Goal: Communication & Community: Answer question/provide support

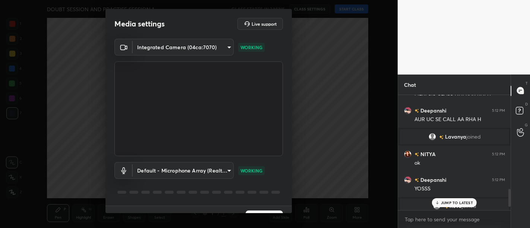
scroll to position [16, 0]
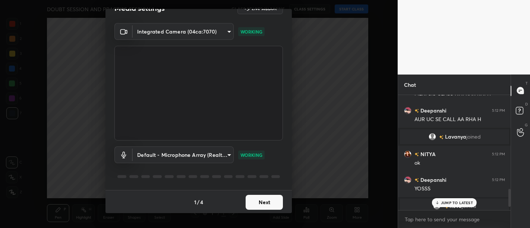
click at [265, 205] on button "Next" at bounding box center [264, 202] width 37 height 15
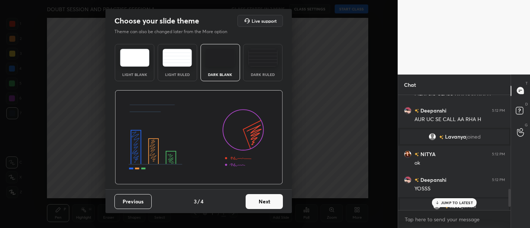
scroll to position [0, 0]
click at [265, 205] on button "Next" at bounding box center [264, 201] width 37 height 15
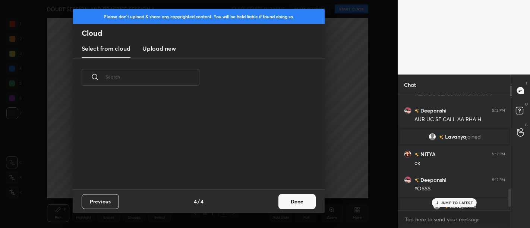
scroll to position [93, 239]
click at [309, 200] on button "Done" at bounding box center [296, 201] width 37 height 15
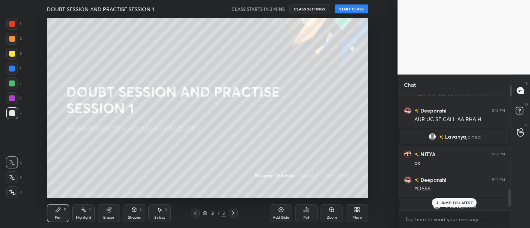
click at [345, 12] on button "START CLASS" at bounding box center [352, 8] width 34 height 9
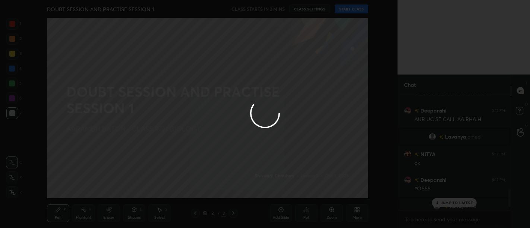
type textarea "x"
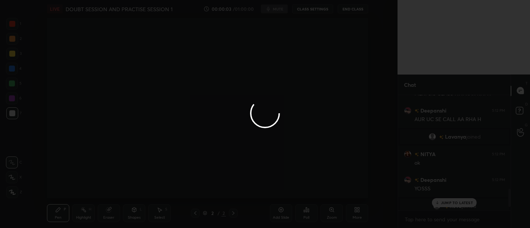
click at [446, 206] on div at bounding box center [265, 114] width 530 height 228
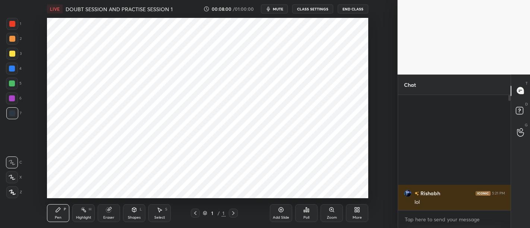
scroll to position [37075, 36888]
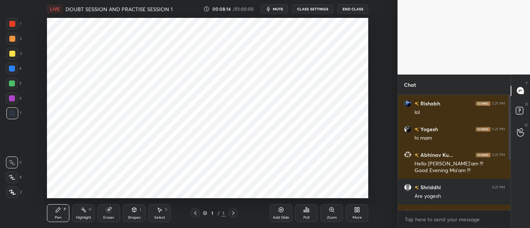
click at [14, 24] on div at bounding box center [12, 24] width 6 height 6
click at [272, 214] on div "Add Slide" at bounding box center [281, 213] width 22 height 18
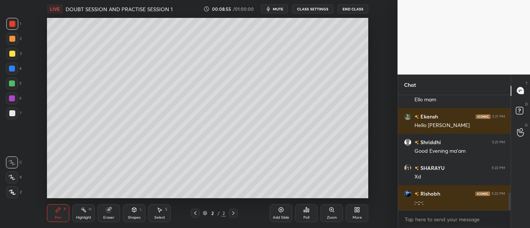
scroll to position [650, 0]
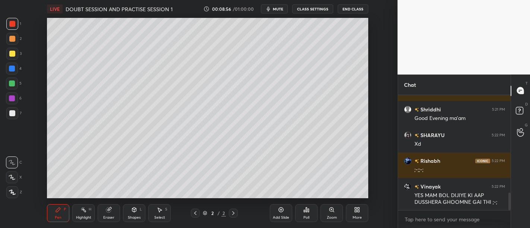
click at [15, 53] on div at bounding box center [12, 54] width 6 height 6
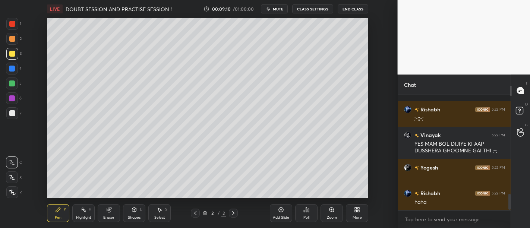
scroll to position [734, 0]
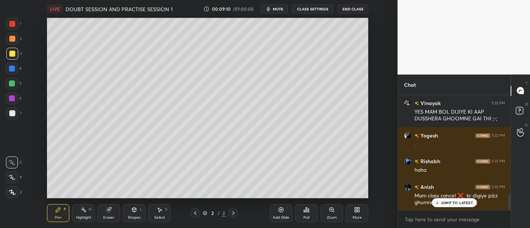
click at [461, 201] on p "JUMP TO LATEST" at bounding box center [457, 202] width 32 height 4
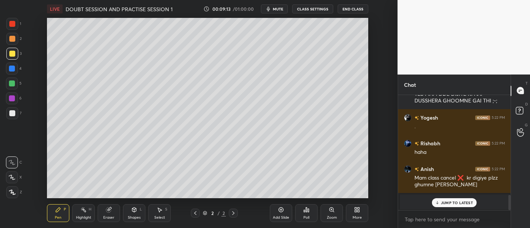
scroll to position [643, 0]
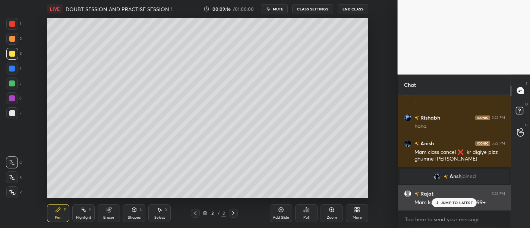
click at [466, 201] on p "JUMP TO LATEST" at bounding box center [457, 202] width 32 height 4
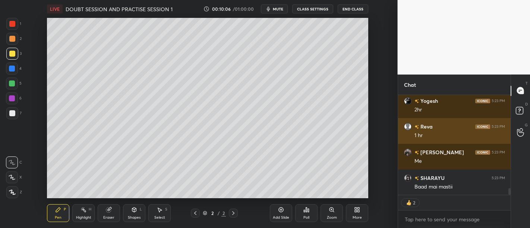
scroll to position [1442, 0]
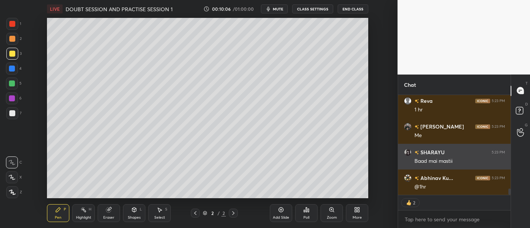
type textarea "x"
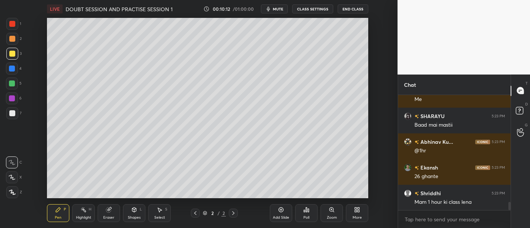
scroll to position [0, 0]
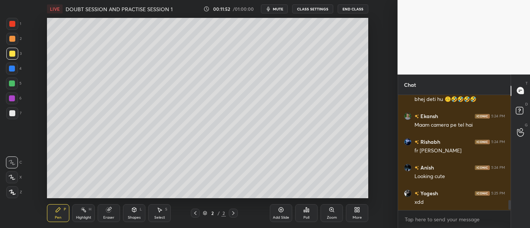
scroll to position [1238, 0]
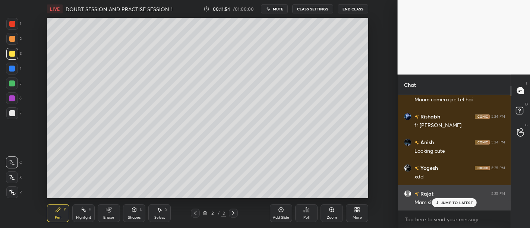
click at [461, 199] on div "JUMP TO LATEST" at bounding box center [454, 202] width 45 height 9
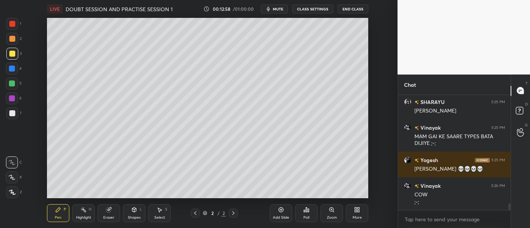
scroll to position [1877, 0]
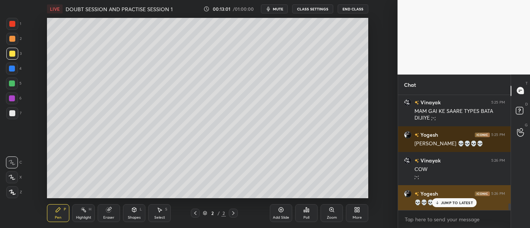
click at [449, 200] on p "JUMP TO LATEST" at bounding box center [457, 202] width 32 height 4
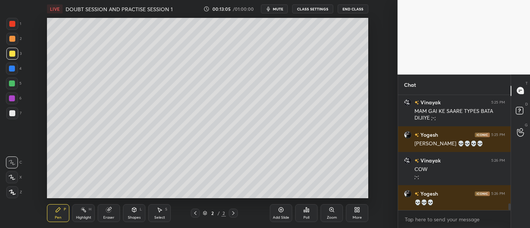
click at [7, 111] on div at bounding box center [12, 113] width 12 height 12
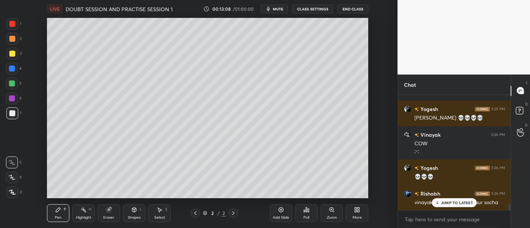
click at [444, 202] on p "JUMP TO LATEST" at bounding box center [457, 202] width 32 height 4
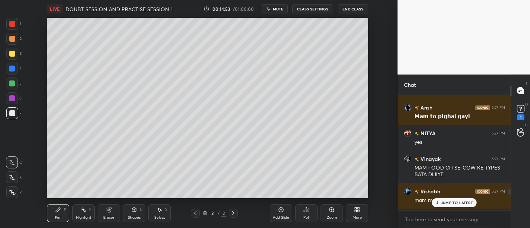
scroll to position [2045, 0]
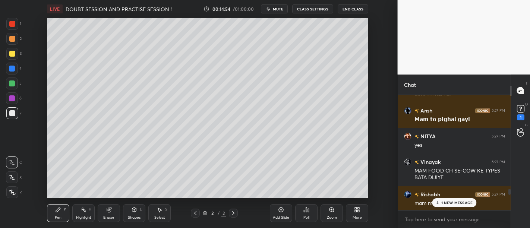
click at [462, 201] on p "1 NEW MESSAGE" at bounding box center [457, 202] width 32 height 4
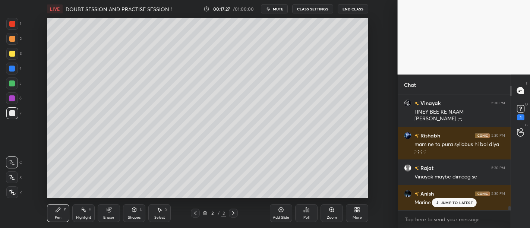
scroll to position [3189, 0]
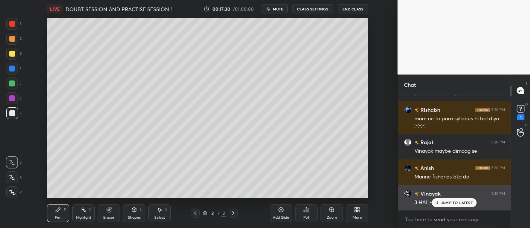
click at [446, 199] on div "JUMP TO LATEST" at bounding box center [454, 202] width 45 height 9
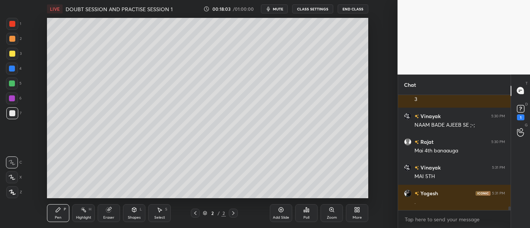
scroll to position [3343, 0]
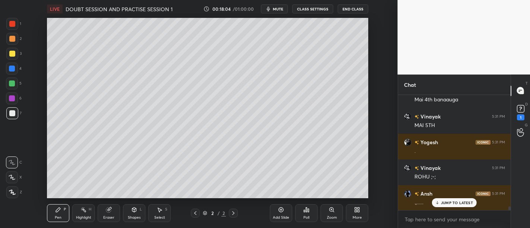
click at [448, 205] on p "JUMP TO LATEST" at bounding box center [457, 202] width 32 height 4
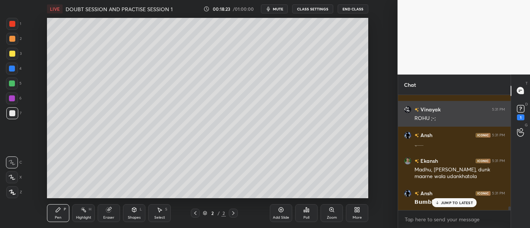
scroll to position [3453, 0]
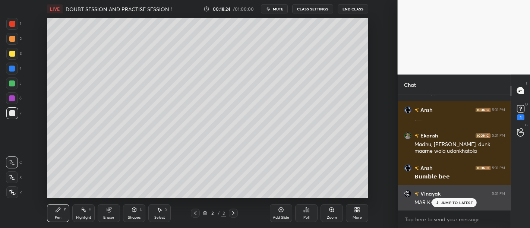
click at [443, 202] on p "JUMP TO LATEST" at bounding box center [457, 202] width 32 height 4
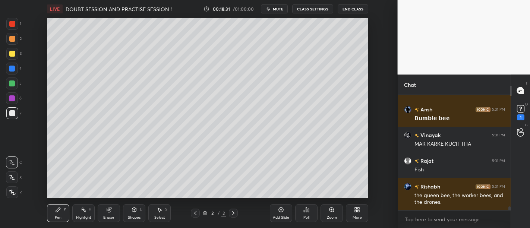
scroll to position [3550, 0]
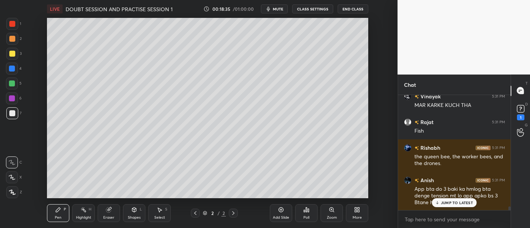
click at [444, 204] on p "JUMP TO LATEST" at bounding box center [457, 202] width 32 height 4
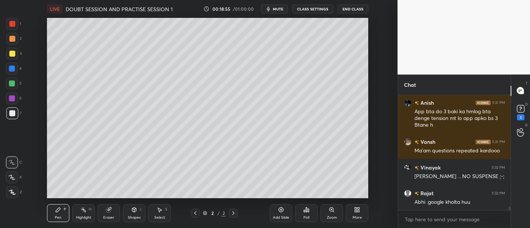
scroll to position [3653, 0]
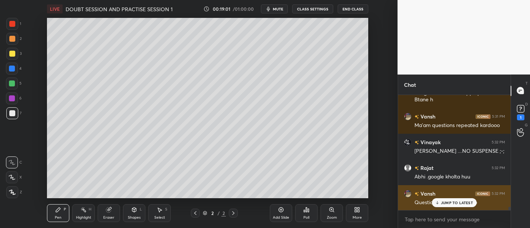
click at [464, 199] on div "JUMP TO LATEST" at bounding box center [454, 202] width 45 height 9
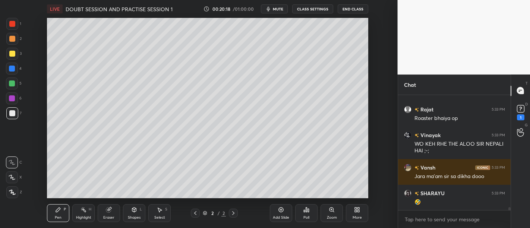
scroll to position [4196, 0]
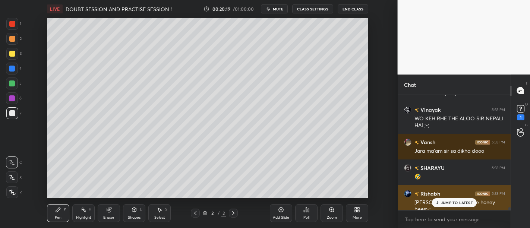
click at [458, 199] on div "JUMP TO LATEST" at bounding box center [454, 202] width 45 height 9
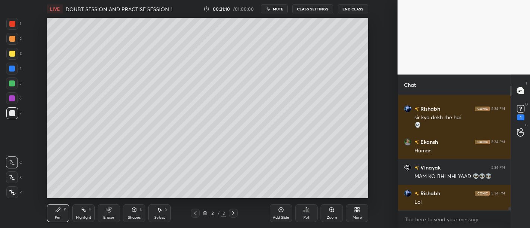
scroll to position [4540, 0]
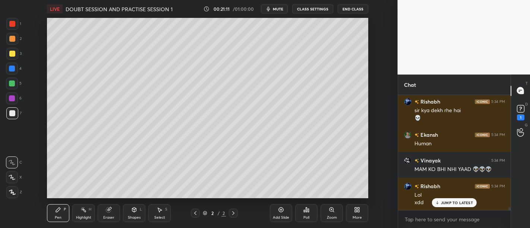
click at [464, 203] on div "SHARAYU 5:33 PM 🤣 Rishabh 5:33 PM [PERSON_NAME] bumblee honey bees;-; Aradhya 5…" at bounding box center [454, 152] width 113 height 115
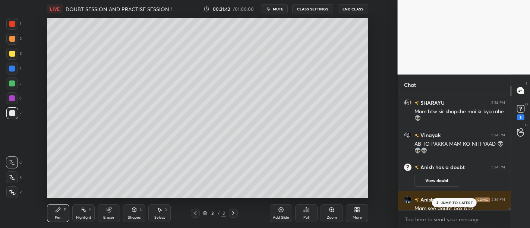
scroll to position [4778, 0]
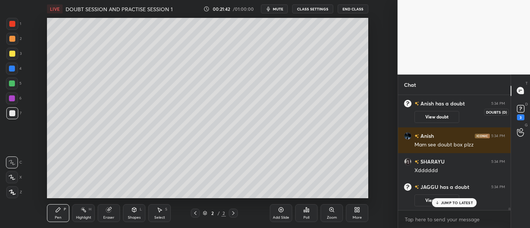
click at [517, 112] on rect at bounding box center [520, 108] width 7 height 7
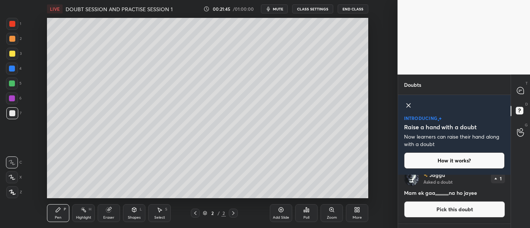
scroll to position [86, 0]
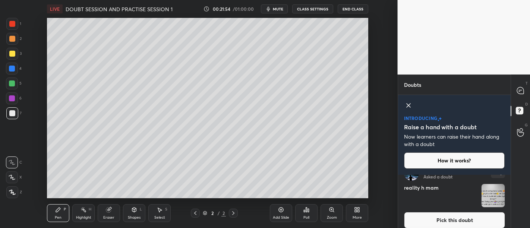
click at [488, 194] on img "grid" at bounding box center [492, 195] width 23 height 23
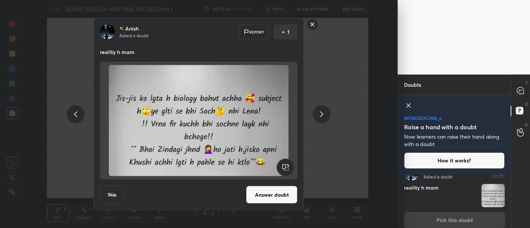
scroll to position [154, 0]
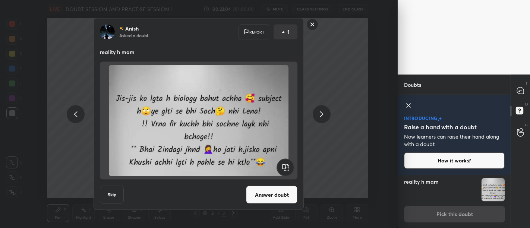
click at [265, 198] on button "Answer doubt" at bounding box center [271, 195] width 51 height 18
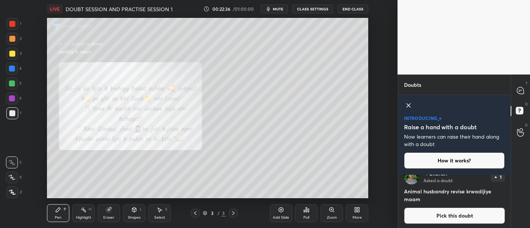
scroll to position [205, 0]
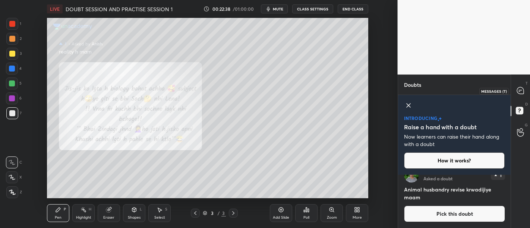
click at [520, 91] on icon at bounding box center [520, 90] width 7 height 7
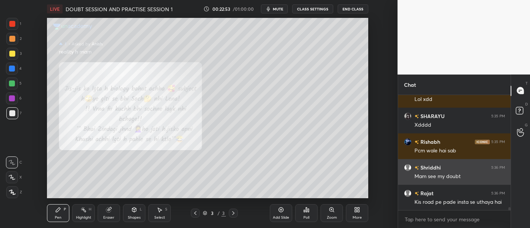
scroll to position [4471, 0]
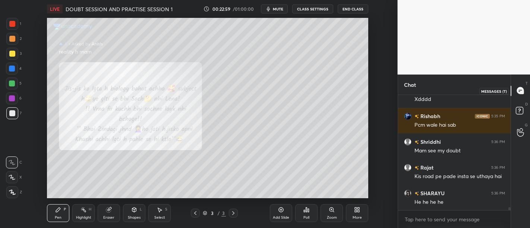
click at [517, 93] on icon at bounding box center [520, 91] width 8 height 8
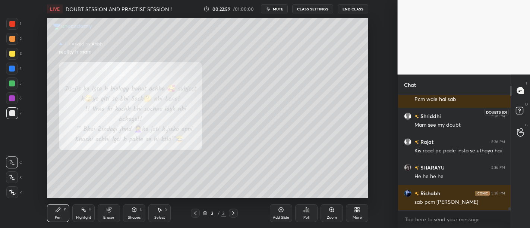
click at [516, 109] on rect at bounding box center [519, 110] width 7 height 7
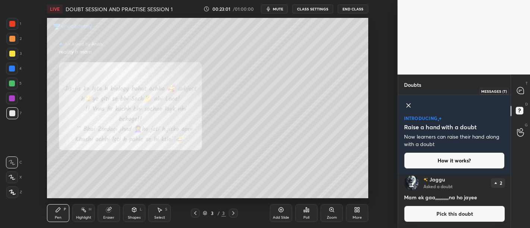
click at [519, 90] on icon at bounding box center [520, 90] width 3 height 0
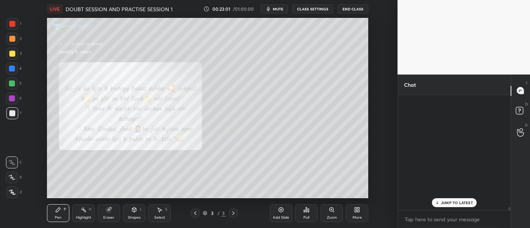
scroll to position [113, 111]
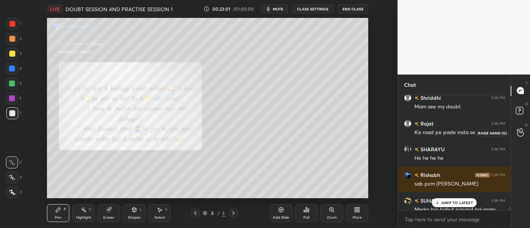
click at [519, 134] on icon at bounding box center [520, 132] width 7 height 9
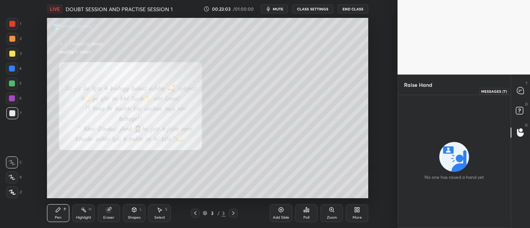
click at [519, 89] on icon at bounding box center [520, 90] width 7 height 7
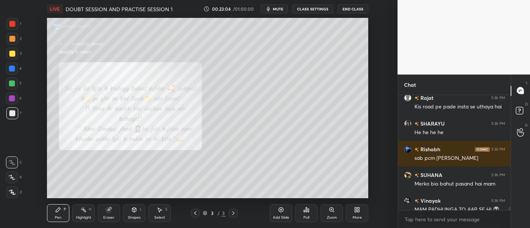
scroll to position [4555, 0]
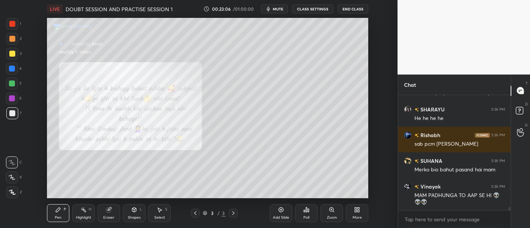
click at [280, 208] on icon at bounding box center [281, 210] width 5 height 5
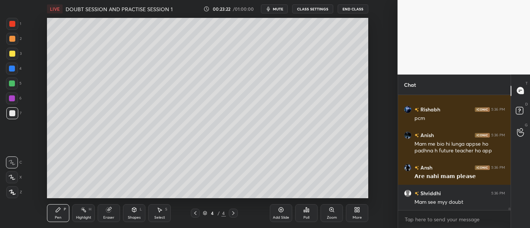
scroll to position [4793, 0]
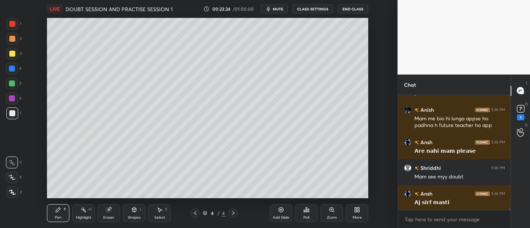
click at [528, 106] on div "1" at bounding box center [520, 111] width 15 height 13
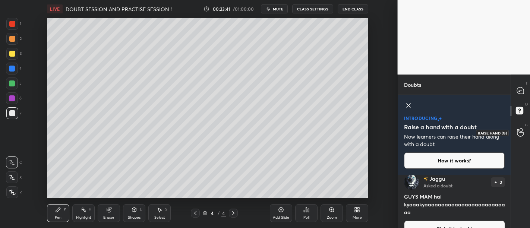
scroll to position [64, 0]
click at [522, 99] on div "T Messages (T)" at bounding box center [520, 90] width 19 height 21
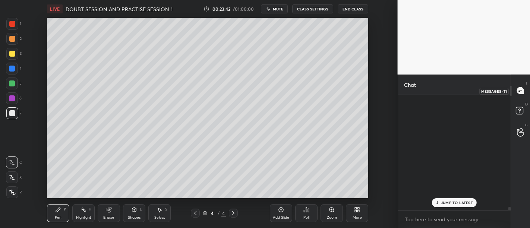
scroll to position [3, 2]
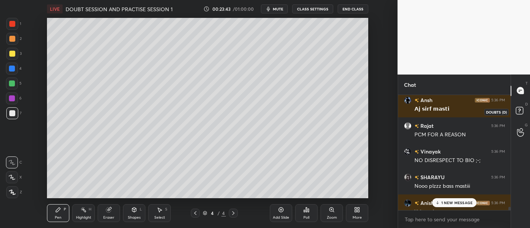
click at [522, 110] on rect at bounding box center [519, 110] width 7 height 7
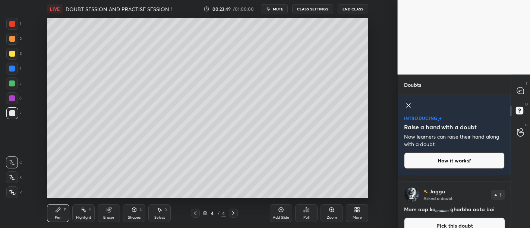
scroll to position [42, 0]
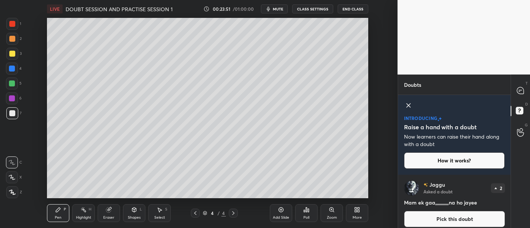
click at [529, 96] on div "T Messages (T)" at bounding box center [520, 90] width 19 height 21
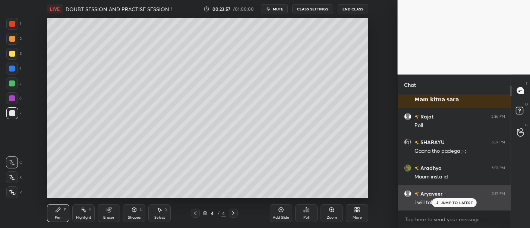
click at [462, 201] on p "JUMP TO LATEST" at bounding box center [457, 202] width 32 height 4
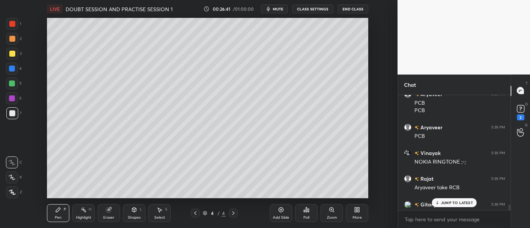
scroll to position [5301, 0]
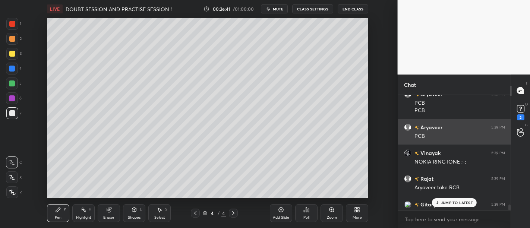
click at [479, 140] on div "Aryaveer 5:39 PM PCB" at bounding box center [454, 132] width 113 height 26
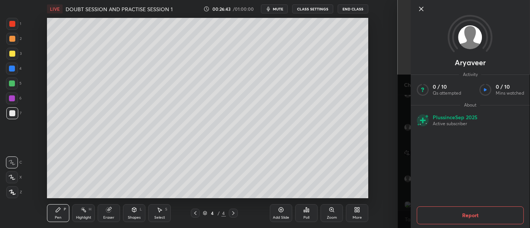
click at [422, 9] on icon at bounding box center [421, 8] width 9 height 9
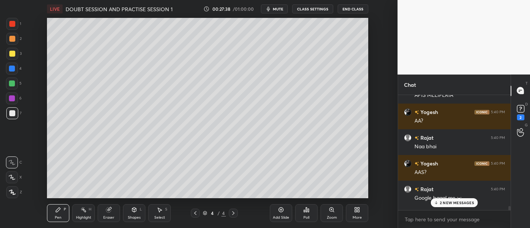
scroll to position [5775, 0]
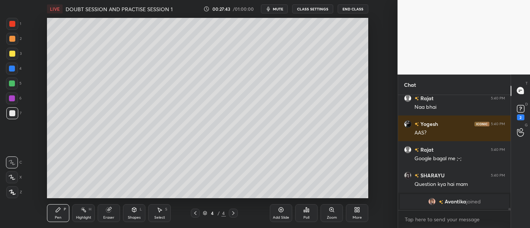
click at [15, 55] on div at bounding box center [12, 54] width 6 height 6
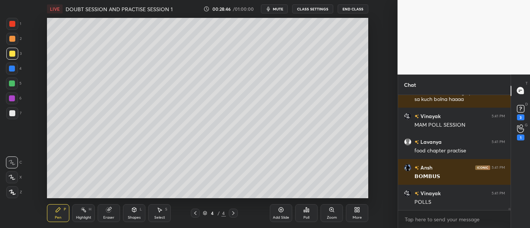
scroll to position [5889, 0]
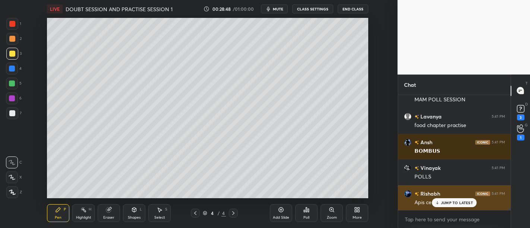
click at [452, 199] on div "JUMP TO LATEST" at bounding box center [454, 202] width 45 height 9
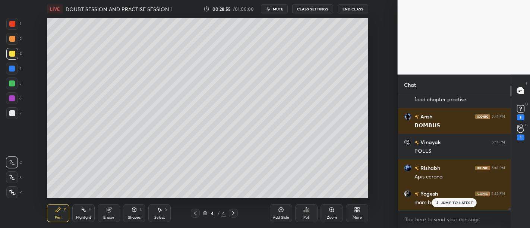
scroll to position [5941, 0]
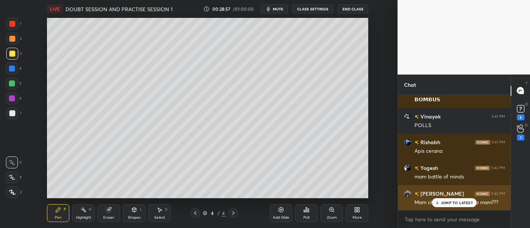
click at [460, 202] on p "JUMP TO LATEST" at bounding box center [457, 202] width 32 height 4
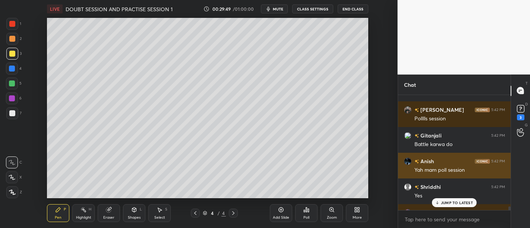
scroll to position [6153, 0]
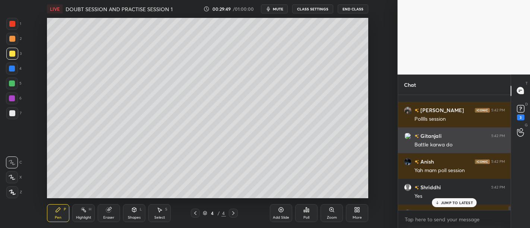
click at [474, 143] on div "Battle karwa do" at bounding box center [459, 144] width 91 height 7
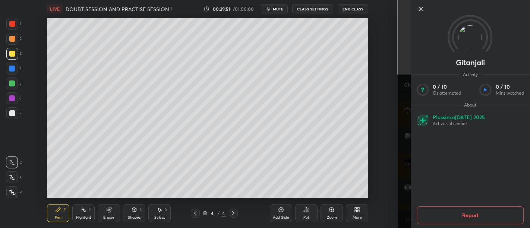
click at [421, 7] on icon at bounding box center [421, 8] width 9 height 9
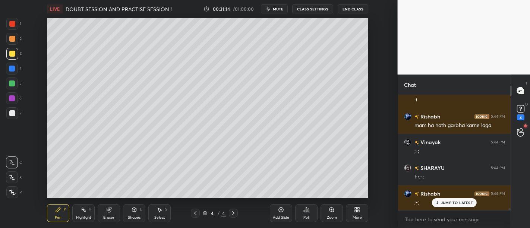
scroll to position [6756, 0]
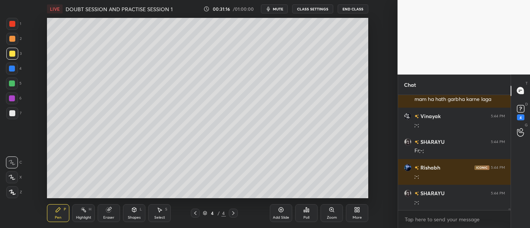
click at [523, 113] on icon at bounding box center [520, 108] width 11 height 11
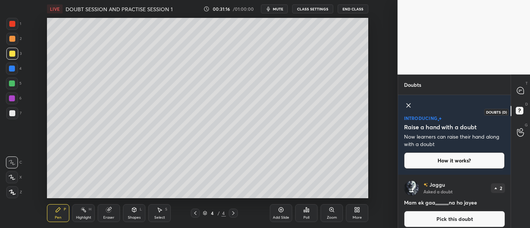
scroll to position [5, 0]
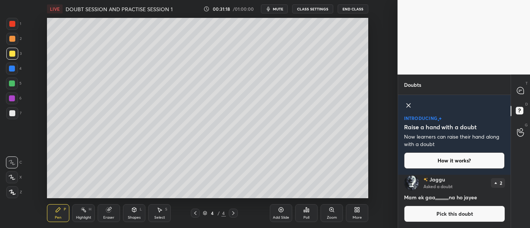
click at [517, 93] on icon at bounding box center [520, 91] width 8 height 8
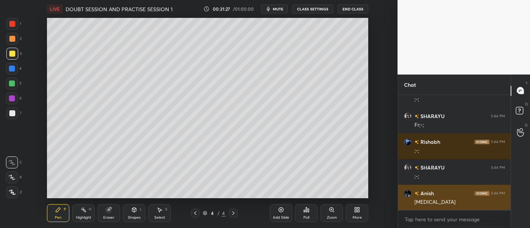
scroll to position [6934, 0]
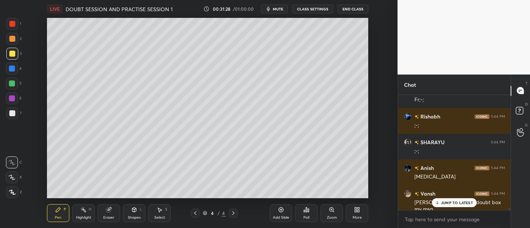
click at [465, 199] on div "JUMP TO LATEST" at bounding box center [454, 202] width 45 height 9
click at [514, 111] on icon at bounding box center [520, 111] width 13 height 13
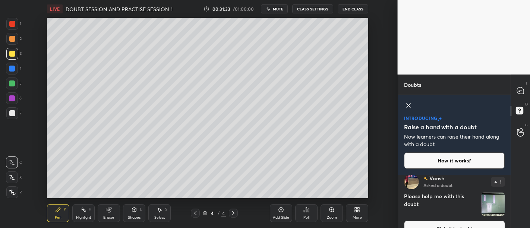
click at [486, 200] on img "grid" at bounding box center [492, 204] width 23 height 23
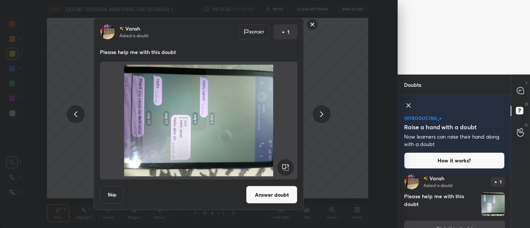
scroll to position [154, 0]
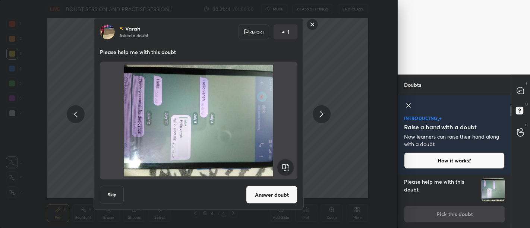
click at [320, 163] on div "[PERSON_NAME] Asked a doubt Report 1 Please help me with this doubt Skip Answer…" at bounding box center [199, 114] width 282 height 192
click at [311, 27] on rect at bounding box center [313, 25] width 12 height 12
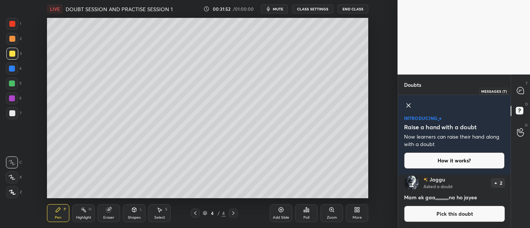
click at [518, 84] on div "T Messages (T)" at bounding box center [520, 90] width 19 height 21
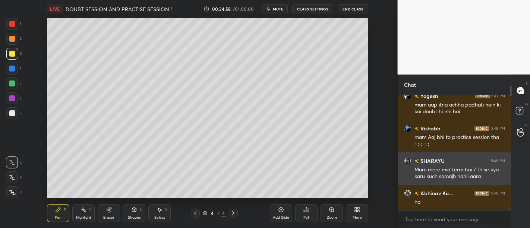
scroll to position [7683, 0]
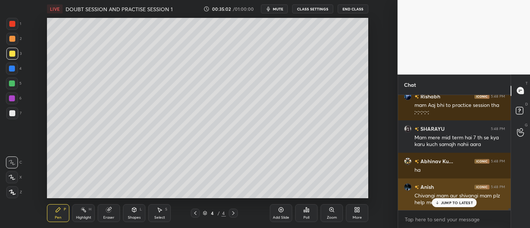
click at [466, 205] on p "JUMP TO LATEST" at bounding box center [457, 202] width 32 height 4
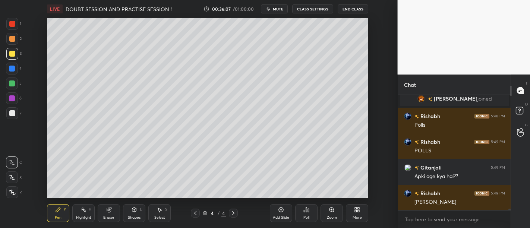
scroll to position [8823, 0]
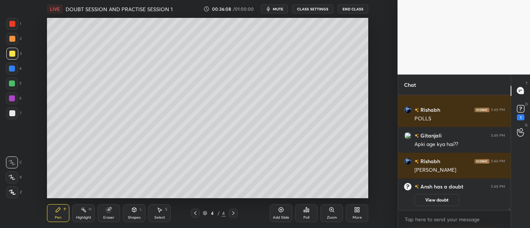
click at [288, 209] on div "Add Slide" at bounding box center [281, 213] width 22 height 18
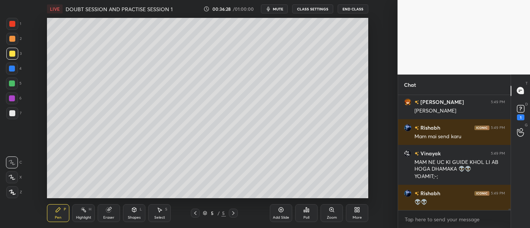
scroll to position [8293, 0]
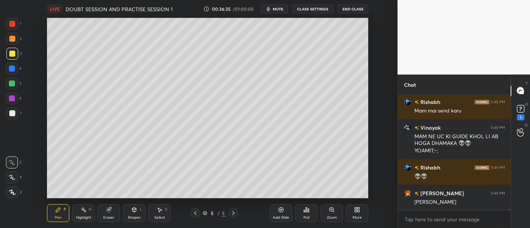
click at [305, 211] on icon at bounding box center [304, 211] width 1 height 2
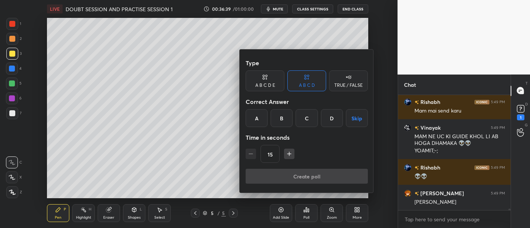
click at [303, 121] on div "C" at bounding box center [306, 118] width 22 height 18
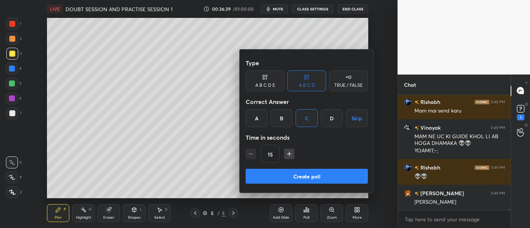
click at [313, 168] on div "Type A B C D E A B C D TRUE / FALSE Correct Answer A B C D Skip Time in seconds…" at bounding box center [307, 112] width 122 height 113
click at [337, 178] on button "Create poll" at bounding box center [307, 176] width 122 height 15
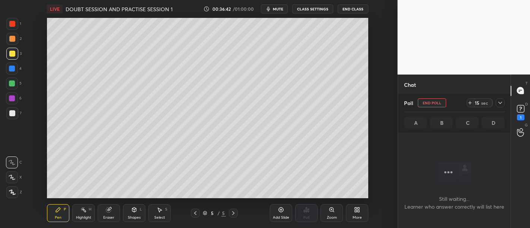
scroll to position [2, 2]
click at [499, 102] on icon at bounding box center [500, 103] width 6 height 6
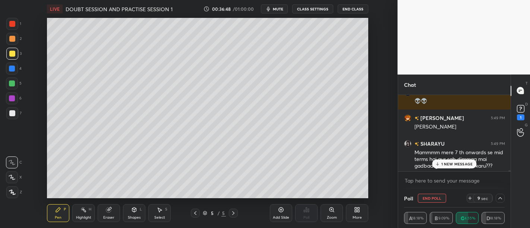
scroll to position [8396, 0]
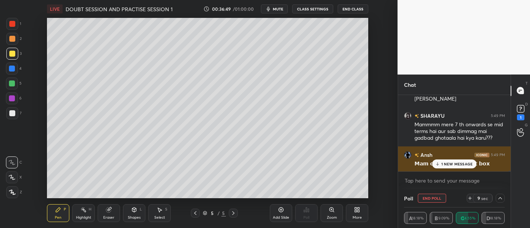
click at [466, 162] on p "1 NEW MESSAGE" at bounding box center [457, 164] width 32 height 4
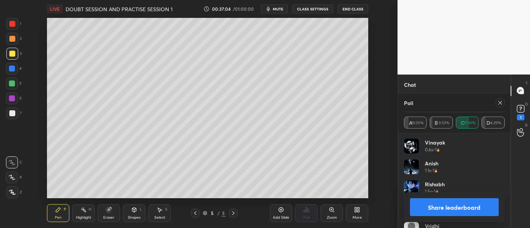
scroll to position [8455, 0]
click at [10, 39] on div at bounding box center [12, 39] width 6 height 6
click at [15, 85] on div at bounding box center [12, 83] width 12 height 12
click at [456, 208] on button "Share leaderboard" at bounding box center [454, 207] width 89 height 18
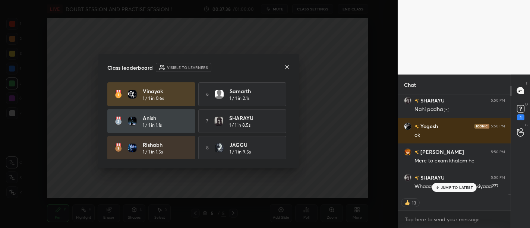
scroll to position [8508, 0]
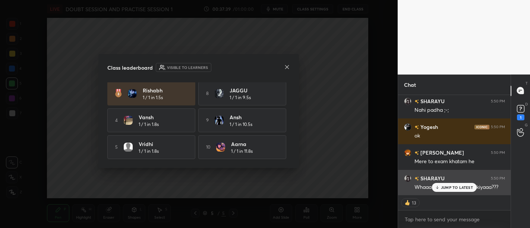
click at [456, 185] on p "JUMP TO LATEST" at bounding box center [457, 187] width 32 height 4
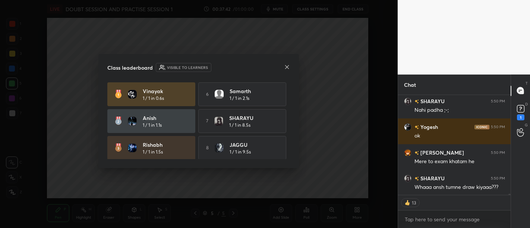
scroll to position [8534, 0]
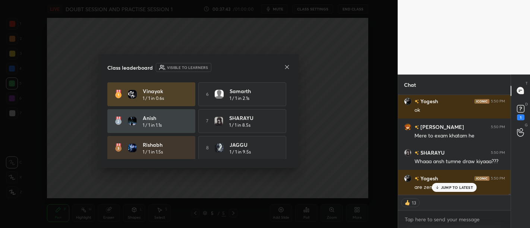
click at [286, 68] on icon at bounding box center [287, 67] width 4 height 4
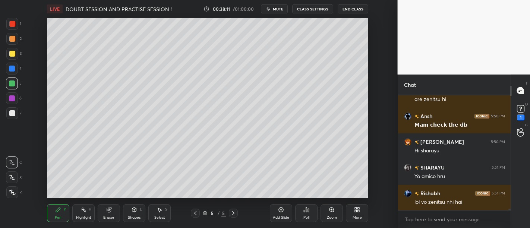
scroll to position [8647, 0]
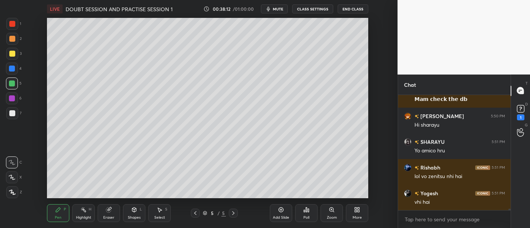
click at [281, 218] on div "Add Slide" at bounding box center [281, 218] width 16 height 4
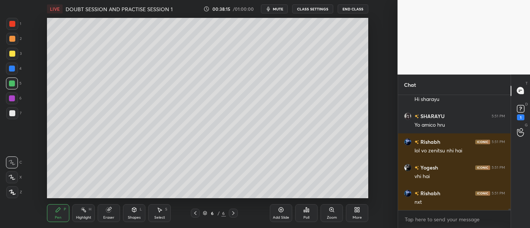
click at [37, 80] on div "Setting up your live class Poll for secs No correct answer Start poll" at bounding box center [208, 108] width 368 height 180
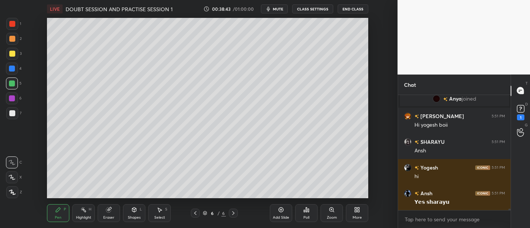
click at [304, 210] on icon at bounding box center [306, 210] width 6 height 6
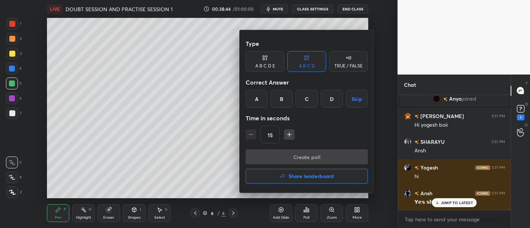
scroll to position [8705, 0]
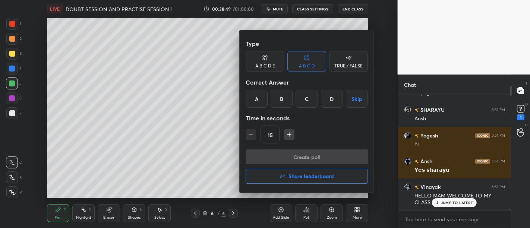
click at [305, 96] on div "C" at bounding box center [306, 99] width 22 height 18
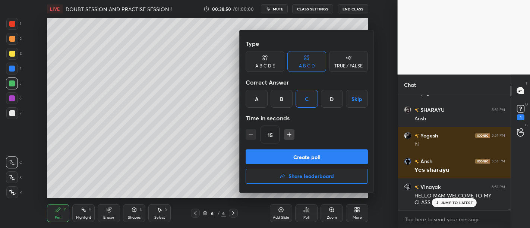
click at [318, 157] on button "Create poll" at bounding box center [307, 156] width 122 height 15
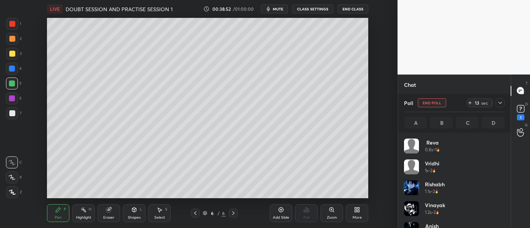
scroll to position [87, 98]
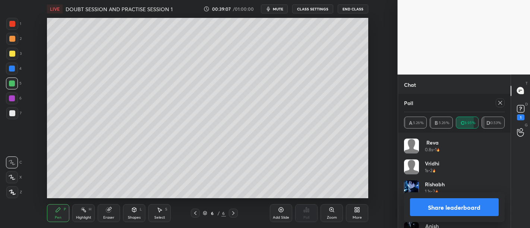
click at [476, 202] on button "Share leaderboard" at bounding box center [454, 207] width 89 height 18
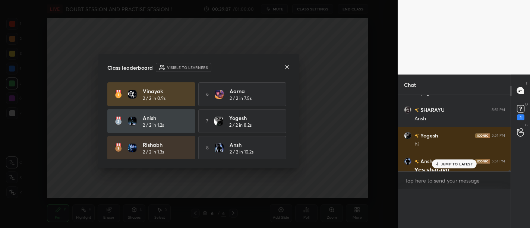
scroll to position [0, 2]
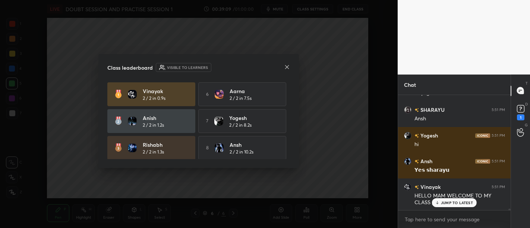
click at [286, 66] on icon at bounding box center [287, 67] width 6 height 6
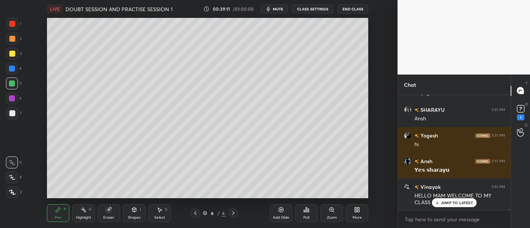
click at [13, 51] on div at bounding box center [12, 54] width 6 height 6
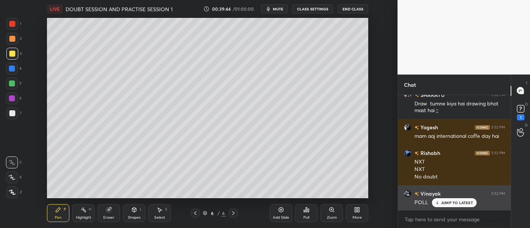
click at [463, 202] on p "JUMP TO LATEST" at bounding box center [457, 202] width 32 height 4
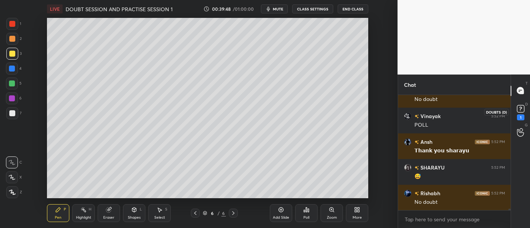
click at [519, 107] on icon at bounding box center [520, 108] width 3 height 3
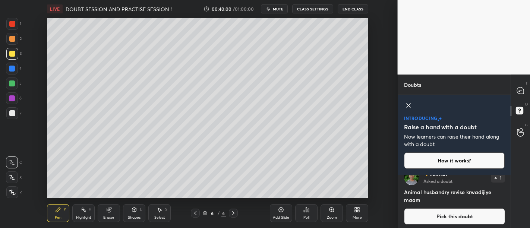
scroll to position [606, 0]
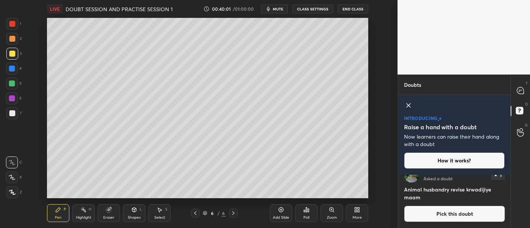
click at [522, 94] on icon at bounding box center [520, 90] width 7 height 7
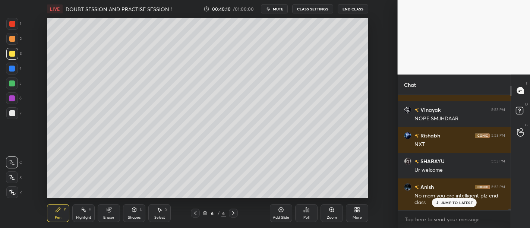
scroll to position [9202, 0]
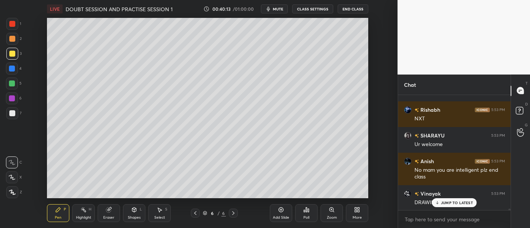
click at [278, 210] on icon at bounding box center [281, 210] width 6 height 6
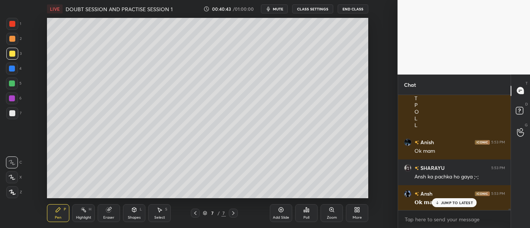
scroll to position [9404, 0]
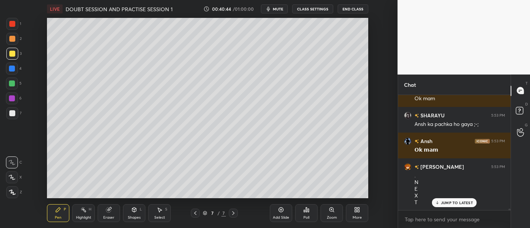
click at [310, 211] on div "Poll" at bounding box center [306, 213] width 22 height 18
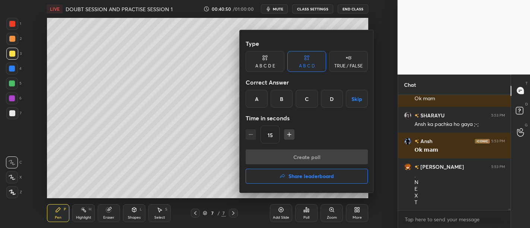
scroll to position [9431, 0]
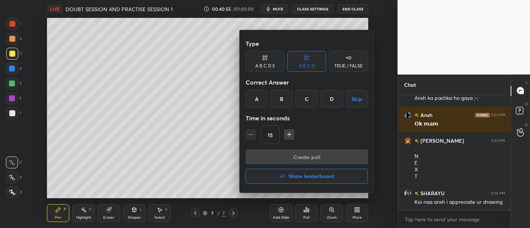
click at [253, 102] on div "A" at bounding box center [257, 99] width 22 height 18
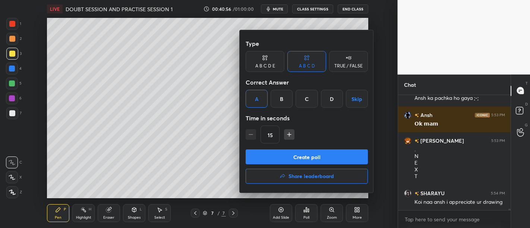
click at [298, 156] on button "Create poll" at bounding box center [307, 156] width 122 height 15
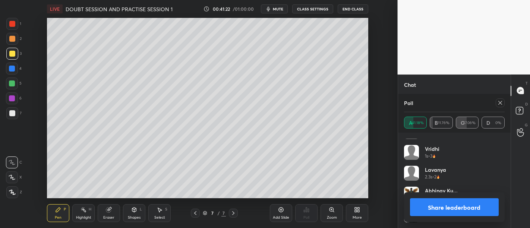
scroll to position [9742, 0]
click at [10, 27] on div at bounding box center [12, 24] width 12 height 12
click at [429, 204] on button "Share leaderboard" at bounding box center [454, 207] width 89 height 18
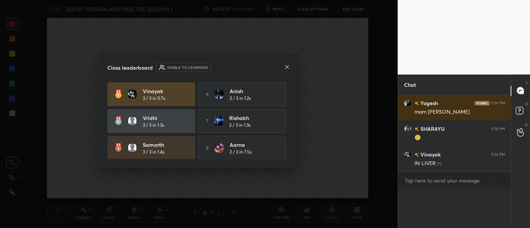
scroll to position [94, 111]
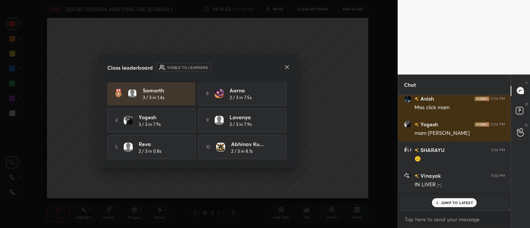
click at [283, 67] on div "Class leaderboard Visible to learners" at bounding box center [198, 67] width 183 height 9
click at [284, 70] on icon at bounding box center [287, 67] width 6 height 6
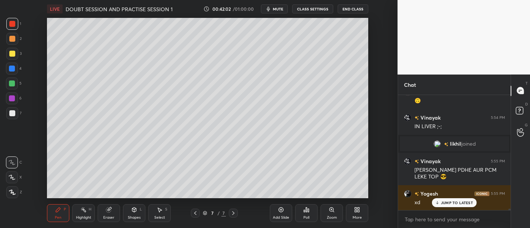
click at [462, 199] on div "JUMP TO LATEST" at bounding box center [454, 202] width 45 height 9
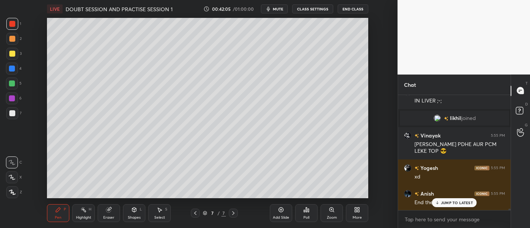
click at [455, 200] on p "JUMP TO LATEST" at bounding box center [457, 202] width 32 height 4
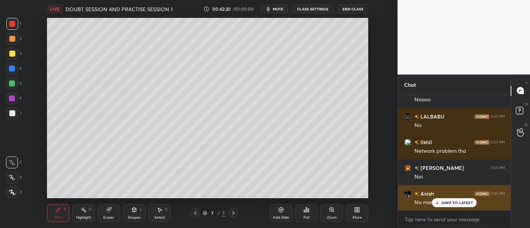
click at [466, 203] on p "JUMP TO LATEST" at bounding box center [457, 202] width 32 height 4
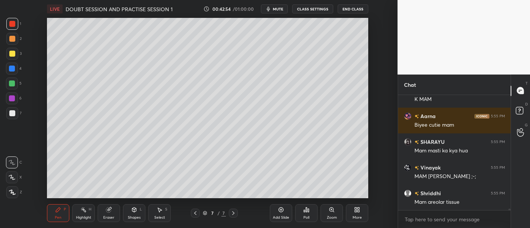
scroll to position [9995, 0]
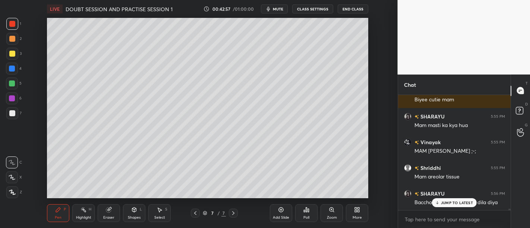
click at [444, 206] on div "JUMP TO LATEST" at bounding box center [454, 202] width 45 height 9
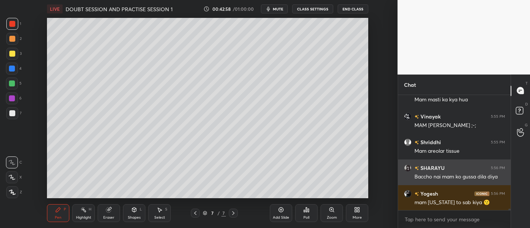
scroll to position [10046, 0]
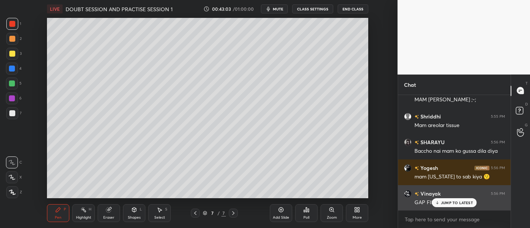
click at [452, 204] on p "JUMP TO LATEST" at bounding box center [457, 202] width 32 height 4
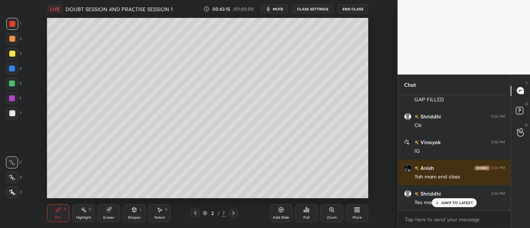
scroll to position [10182, 0]
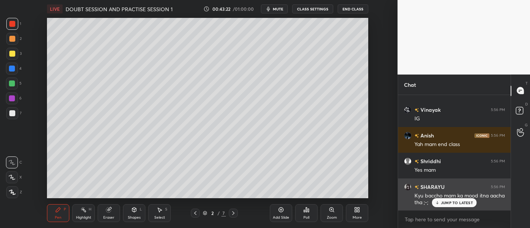
click at [462, 204] on p "JUMP TO LATEST" at bounding box center [457, 202] width 32 height 4
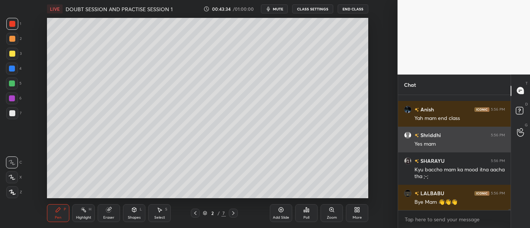
scroll to position [10240, 0]
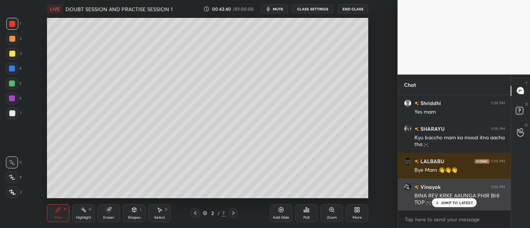
click at [456, 203] on p "JUMP TO LATEST" at bounding box center [457, 202] width 32 height 4
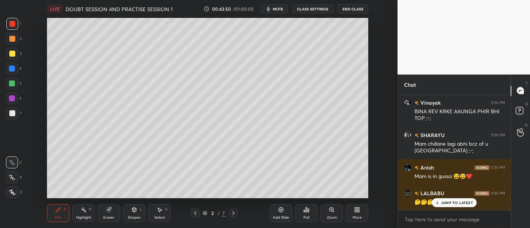
scroll to position [10356, 0]
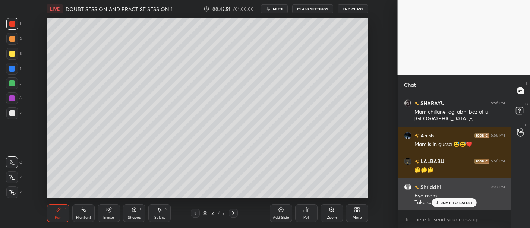
click at [461, 205] on p "JUMP TO LATEST" at bounding box center [457, 202] width 32 height 4
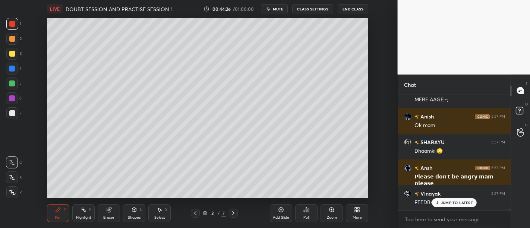
scroll to position [10825, 0]
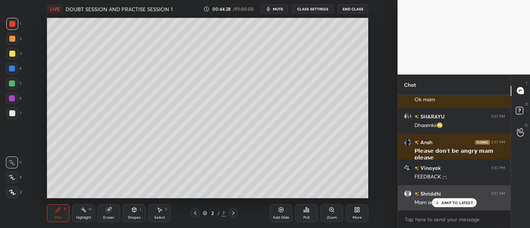
click at [468, 201] on p "JUMP TO LATEST" at bounding box center [457, 202] width 32 height 4
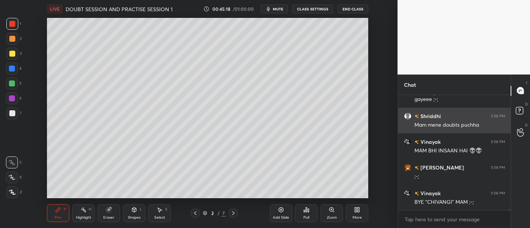
scroll to position [11051, 0]
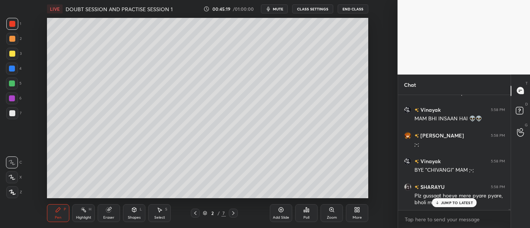
click at [466, 205] on p "JUMP TO LATEST" at bounding box center [457, 202] width 32 height 4
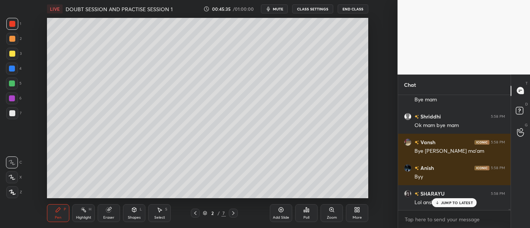
scroll to position [11231, 0]
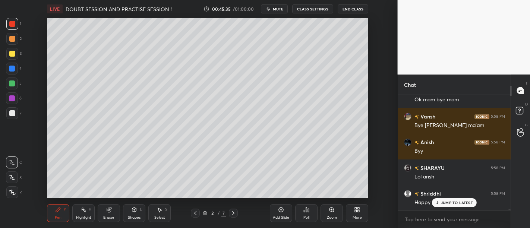
click at [354, 9] on button "End Class" at bounding box center [353, 8] width 31 height 9
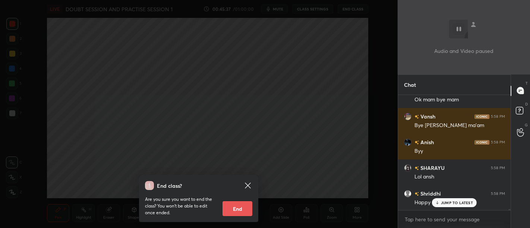
click at [243, 209] on button "End" at bounding box center [237, 208] width 30 height 15
type textarea "x"
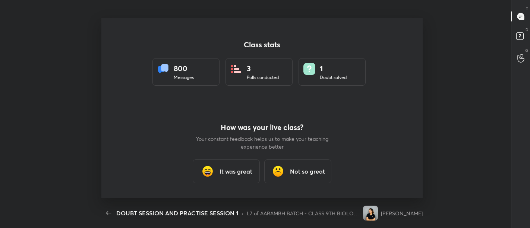
scroll to position [180, 524]
